Goal: Navigation & Orientation: Find specific page/section

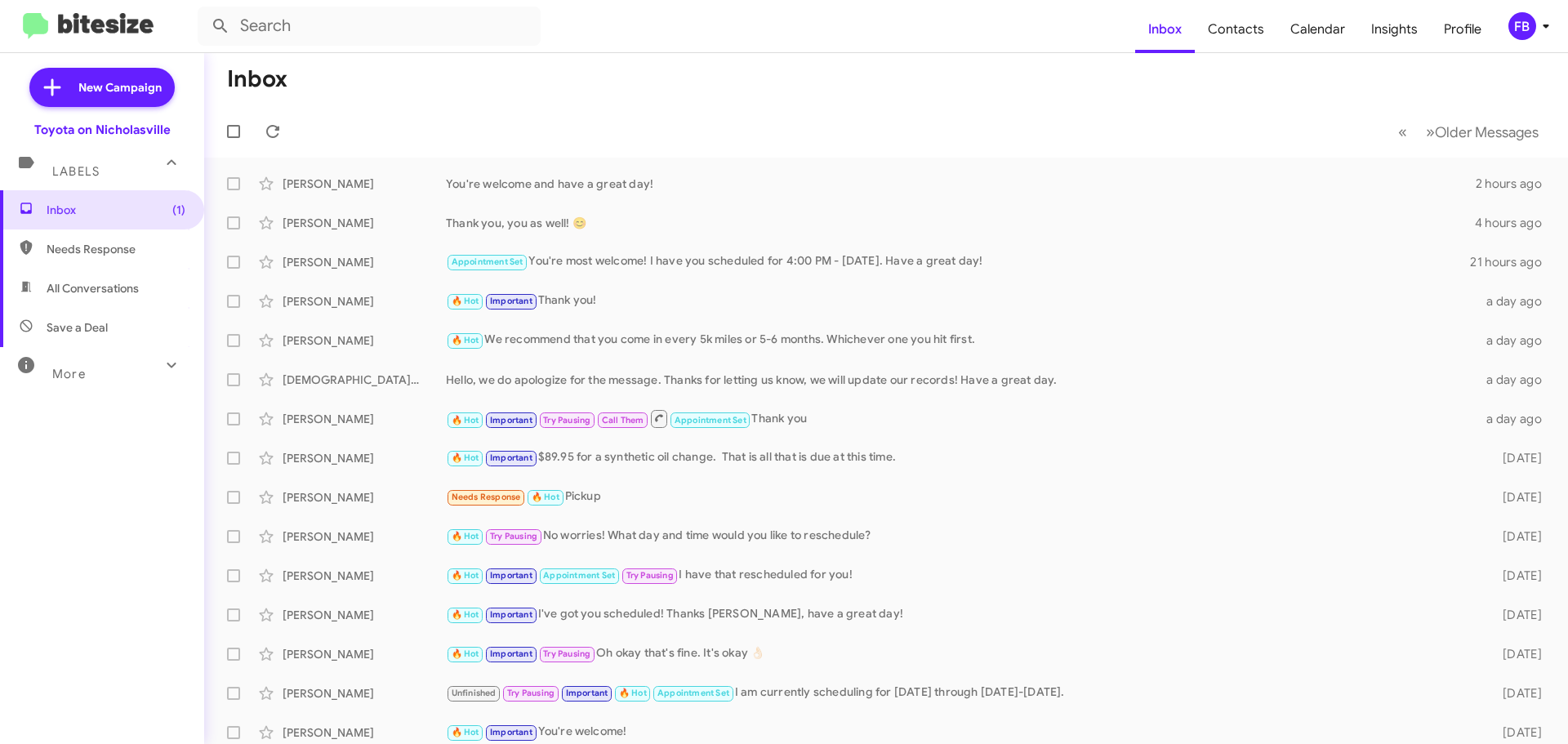
click at [129, 285] on span "All Conversations" at bounding box center [92, 288] width 92 height 16
type input "in:all-conversations"
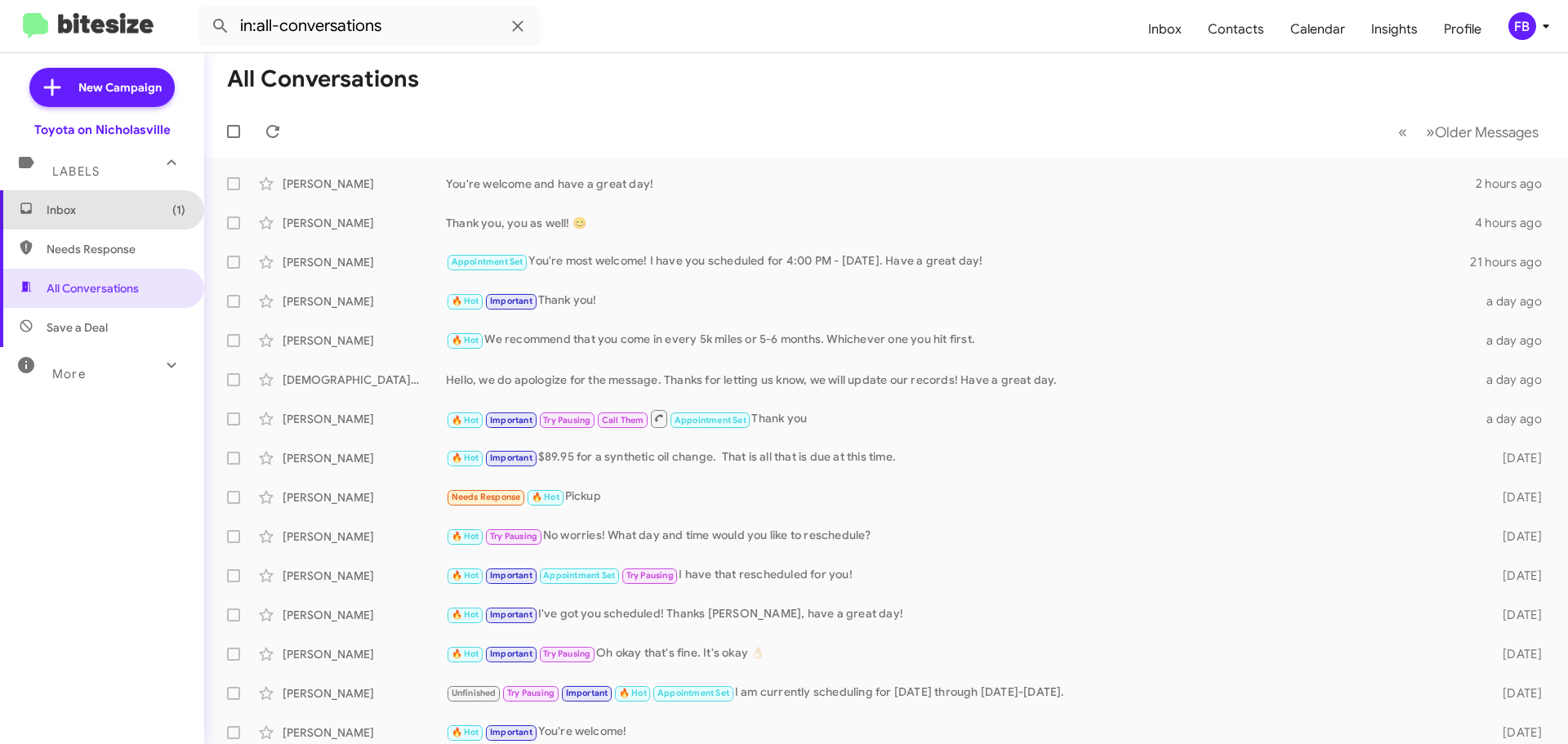
click at [117, 209] on span "Inbox (1)" at bounding box center [116, 210] width 139 height 16
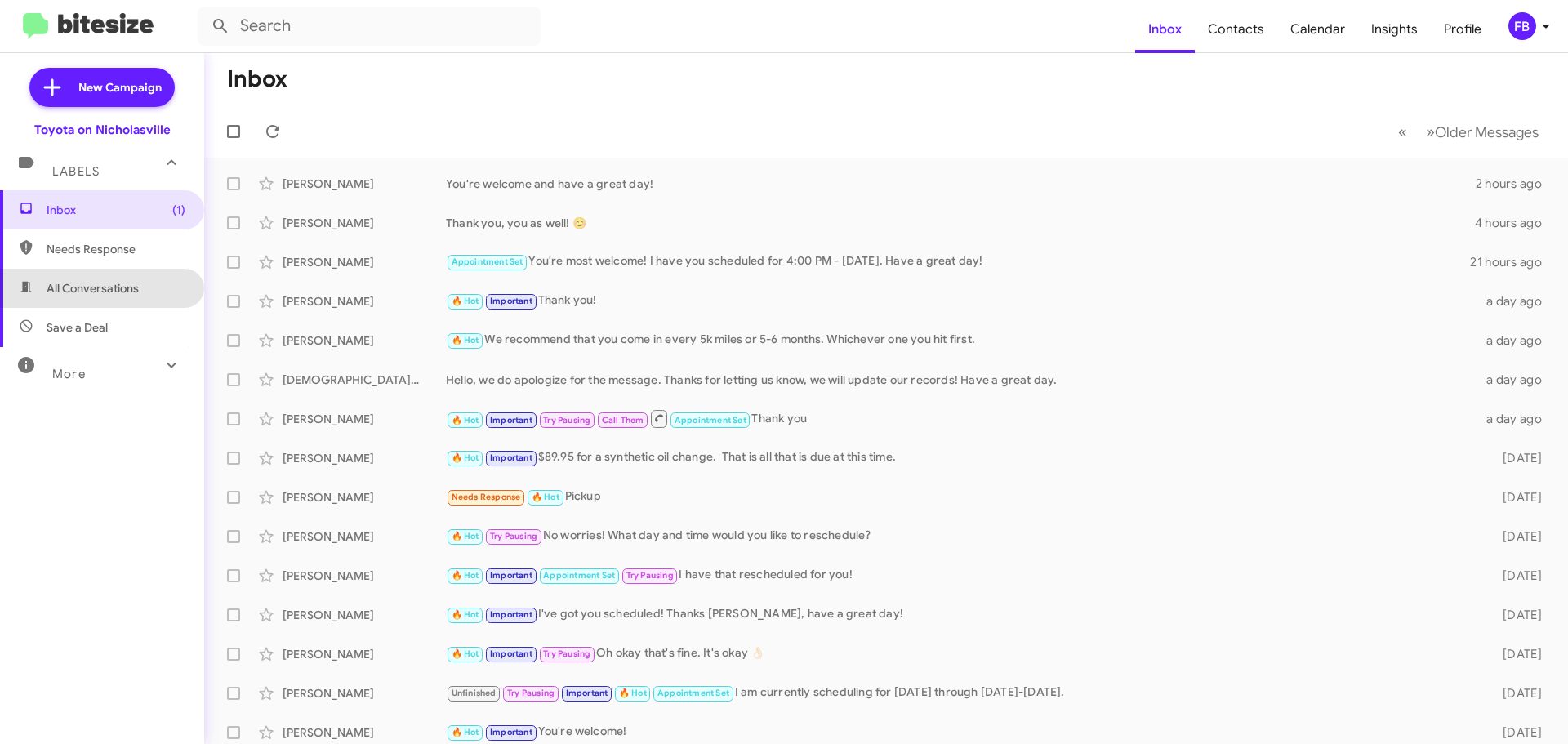
click at [122, 280] on span "All Conversations" at bounding box center [92, 288] width 92 height 16
type input "in:all-conversations"
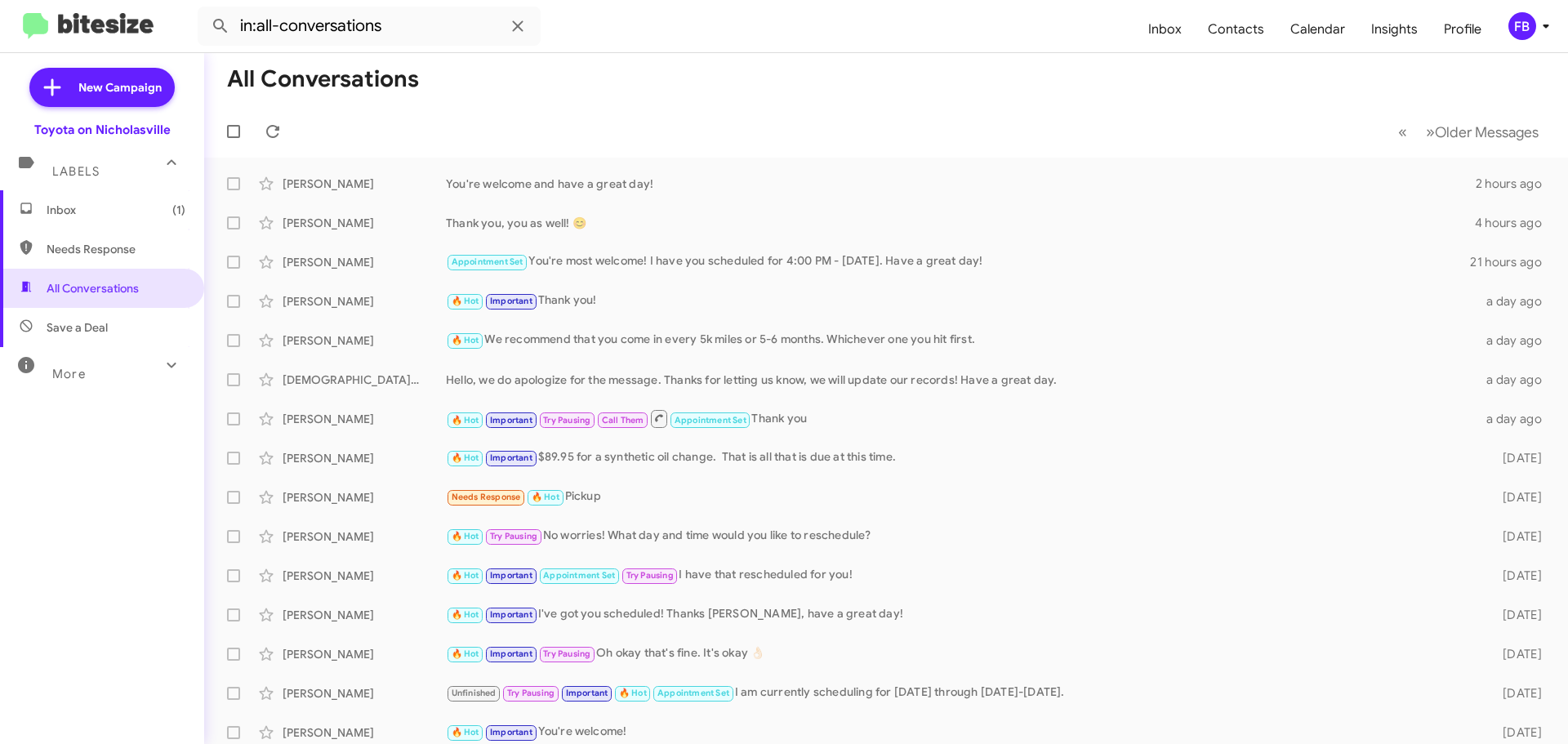
click at [147, 218] on span "Inbox (1)" at bounding box center [116, 210] width 139 height 16
